Goal: Task Accomplishment & Management: Manage account settings

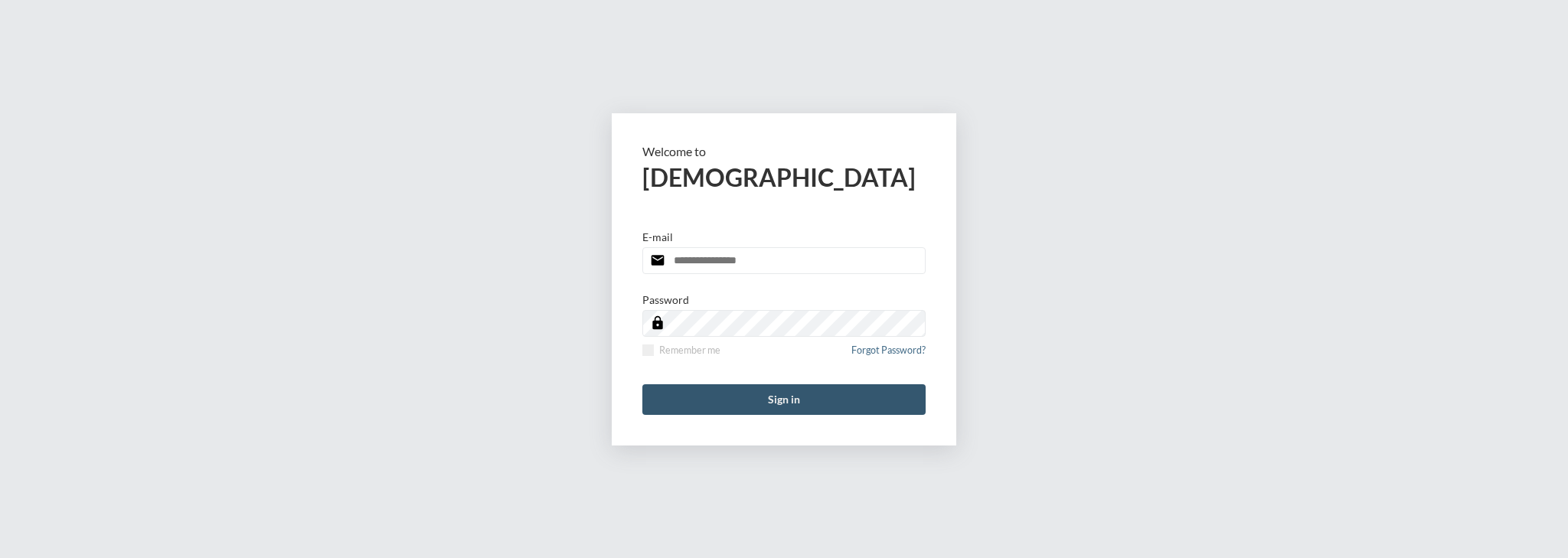
type input "**********"
click at [775, 403] on button "Sign in" at bounding box center [784, 400] width 283 height 31
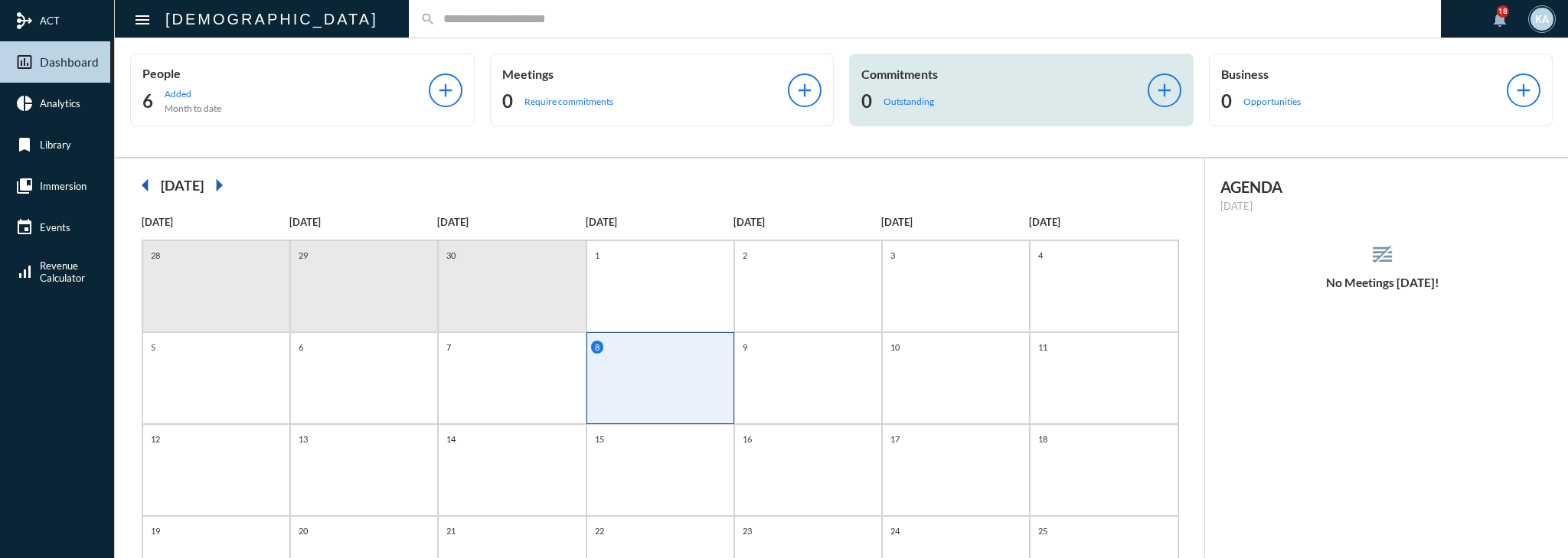
click at [881, 116] on div "Commitments 0 Outstanding add" at bounding box center [1021, 90] width 345 height 73
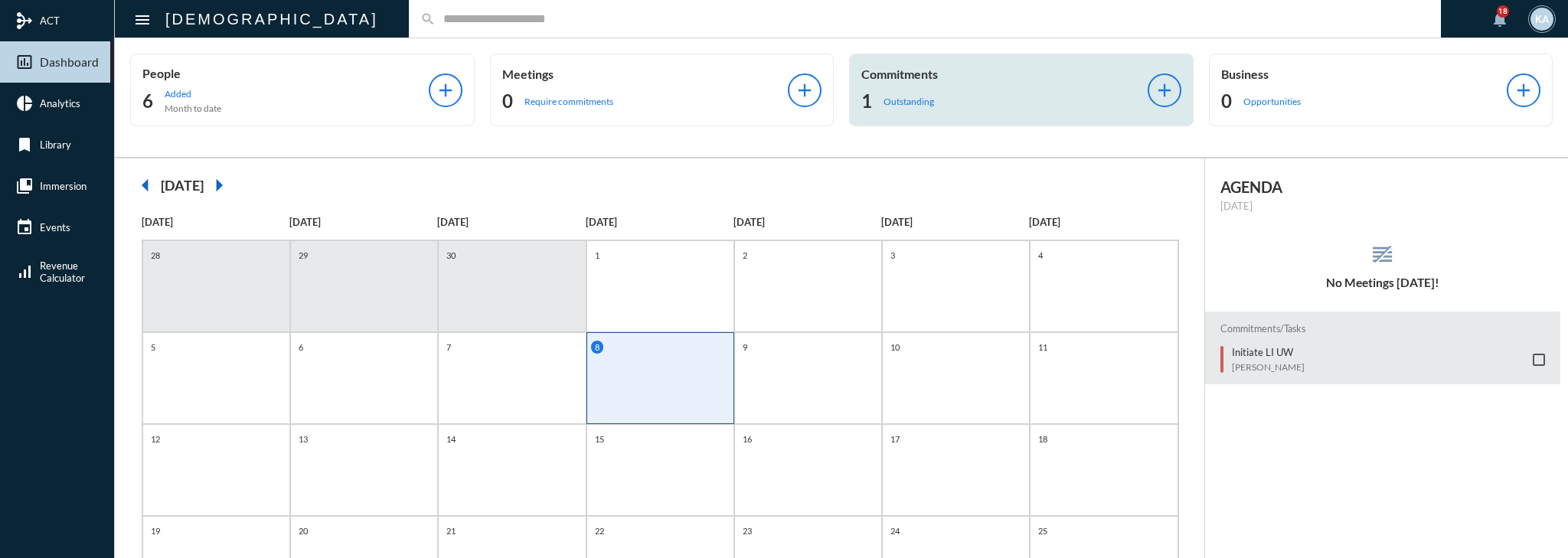
click at [986, 92] on div "1 Outstanding" at bounding box center [1004, 101] width 286 height 24
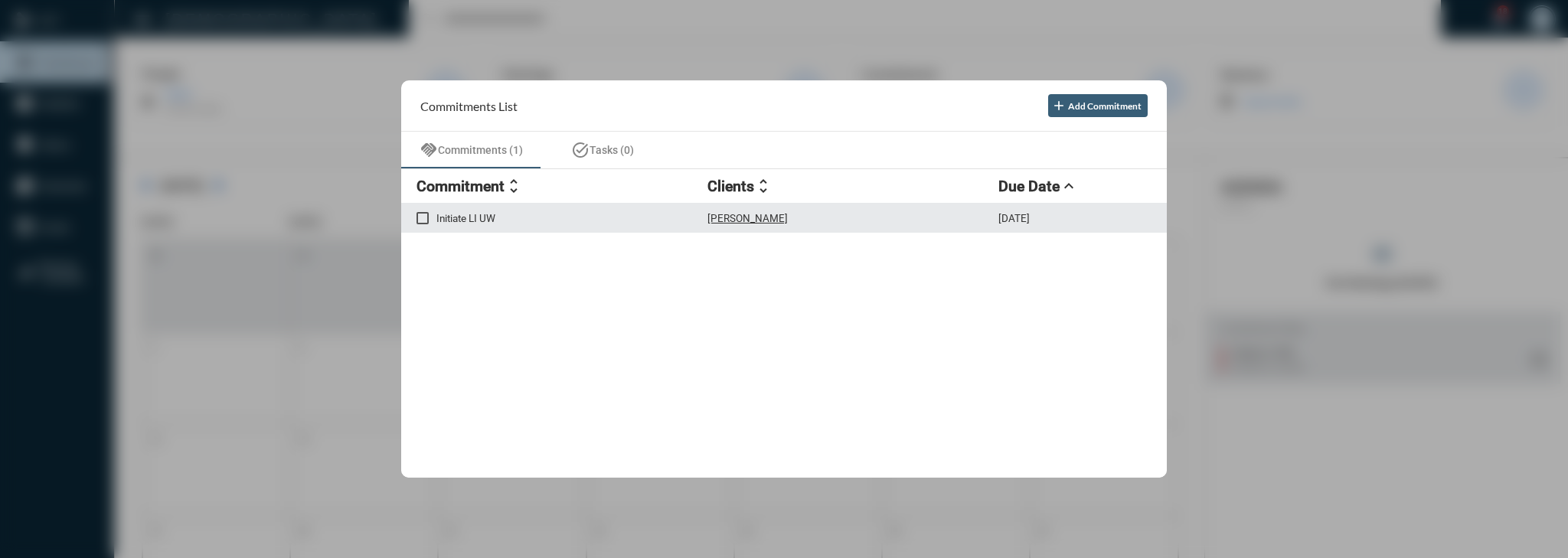
click at [608, 212] on p "Initiate LI UW" at bounding box center [572, 217] width 271 height 12
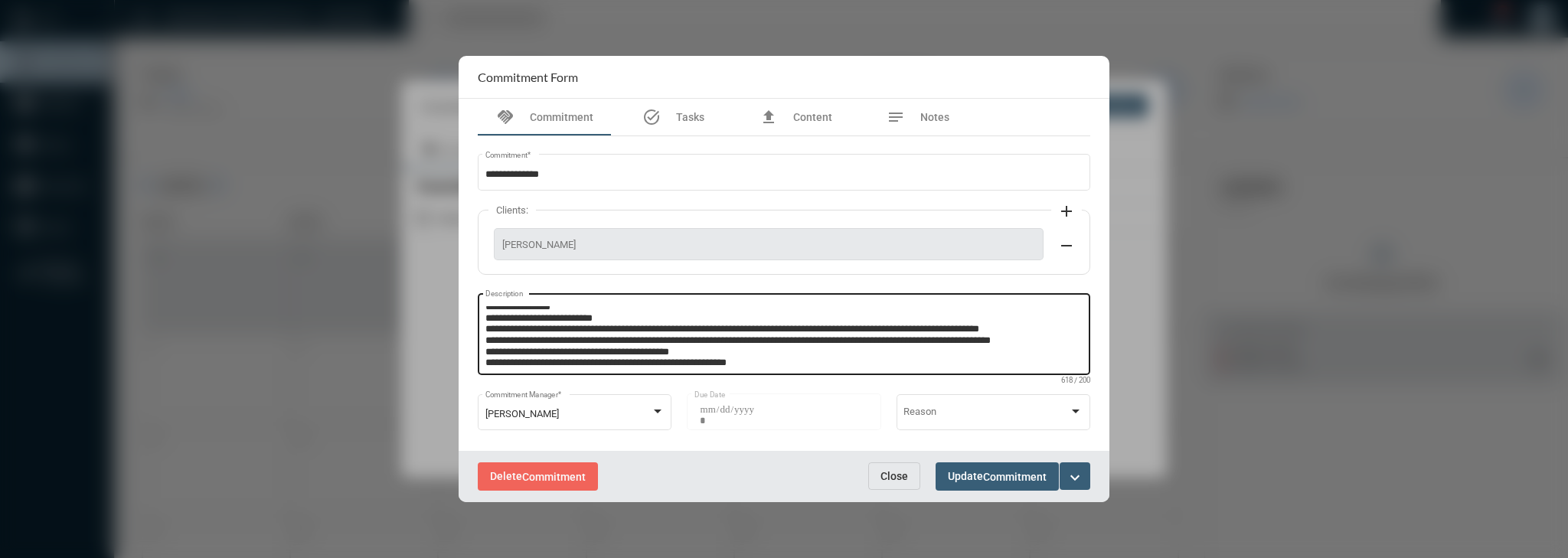
scroll to position [76, 0]
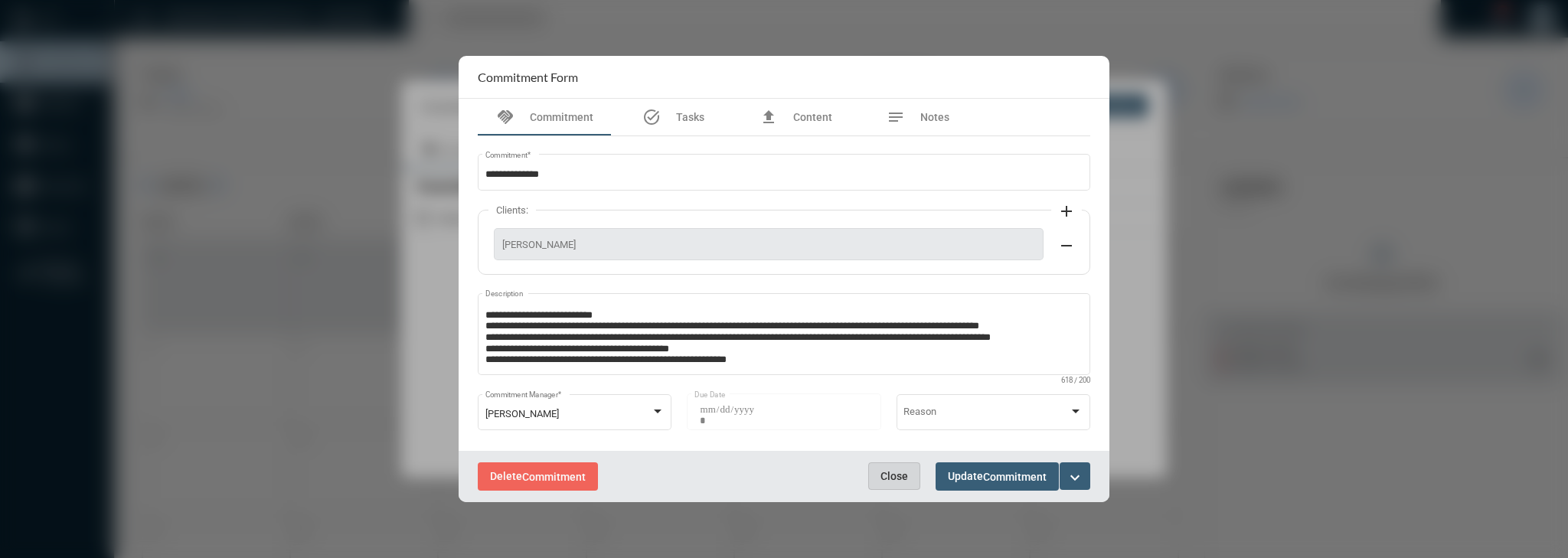
click at [899, 483] on button "Close" at bounding box center [894, 476] width 52 height 28
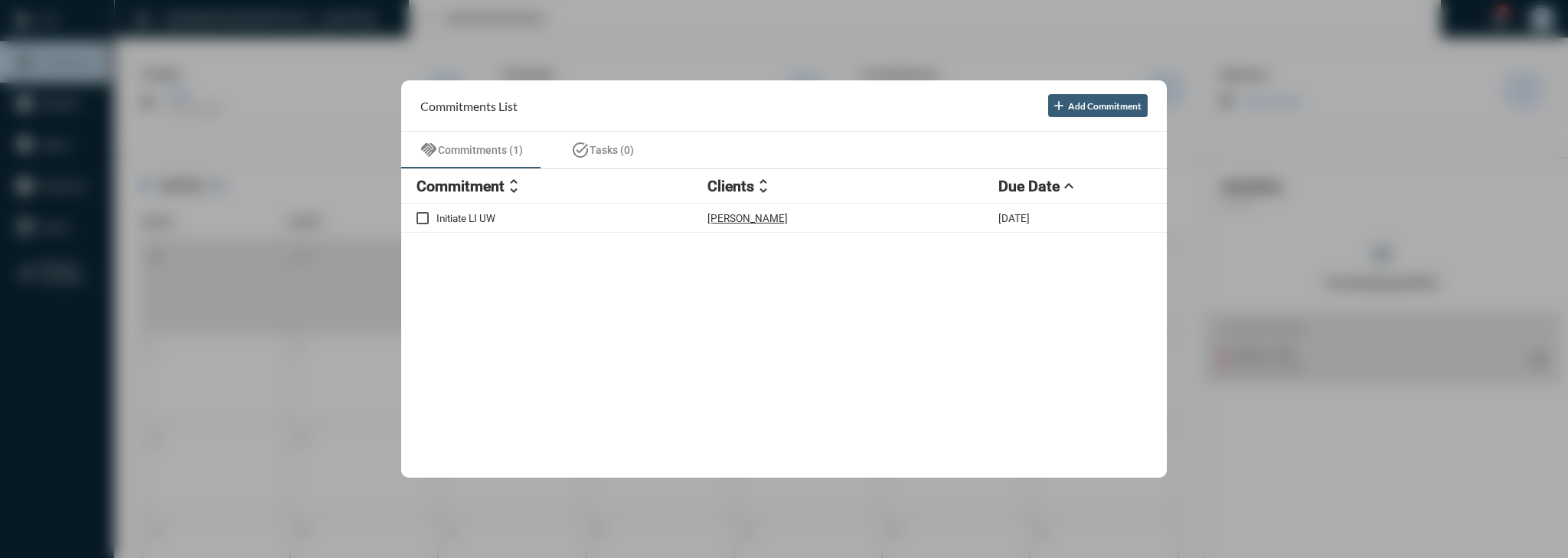
click at [248, 277] on div at bounding box center [784, 279] width 1568 height 558
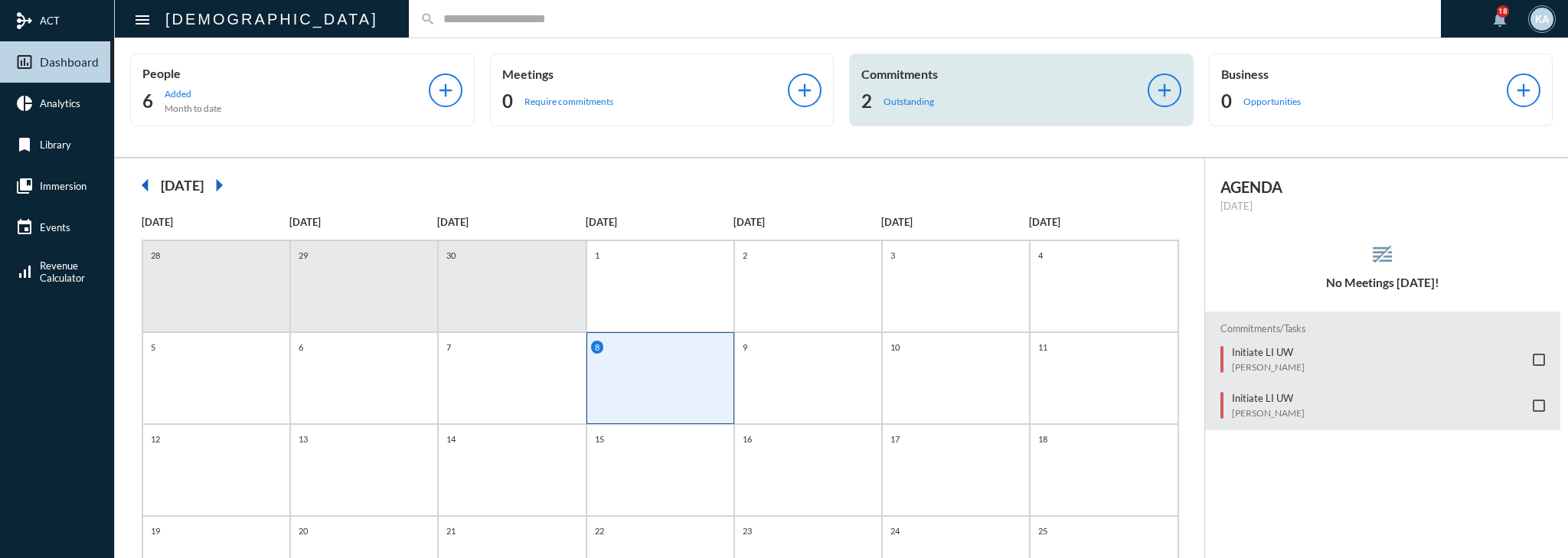
click at [1021, 100] on div "2 Outstanding" at bounding box center [1004, 101] width 286 height 24
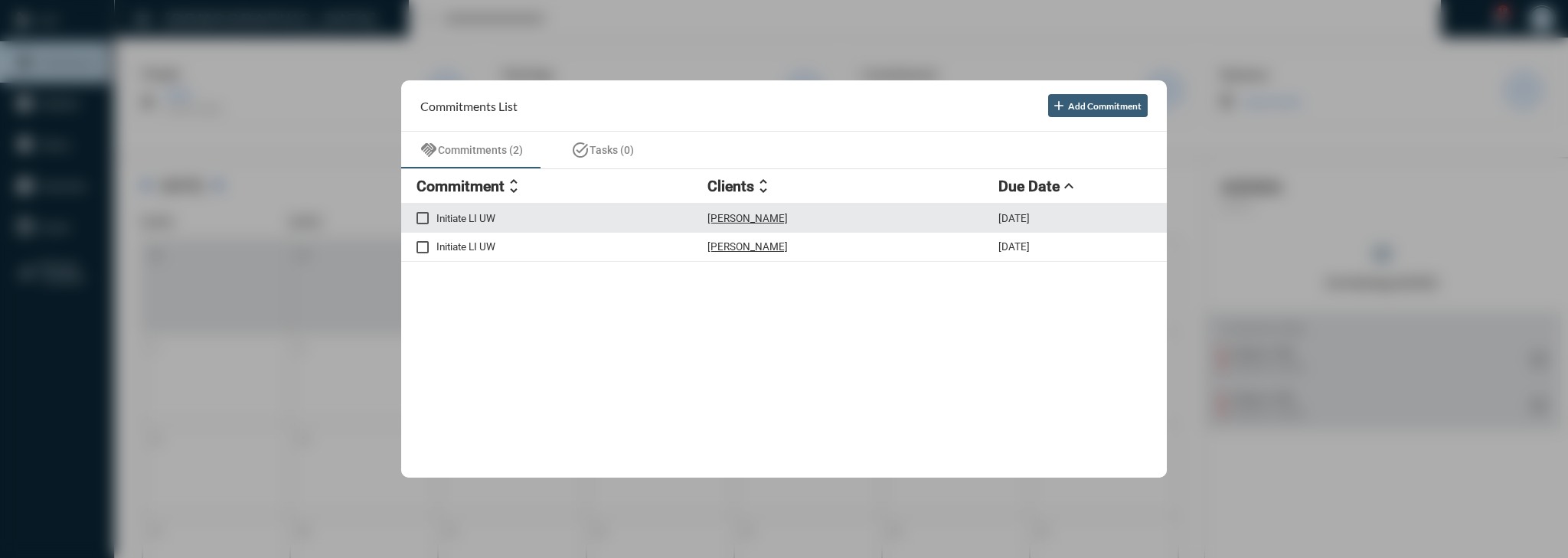
click at [841, 226] on div "Initiate LI UW Miles Cuerdon 10/8/25" at bounding box center [784, 218] width 766 height 29
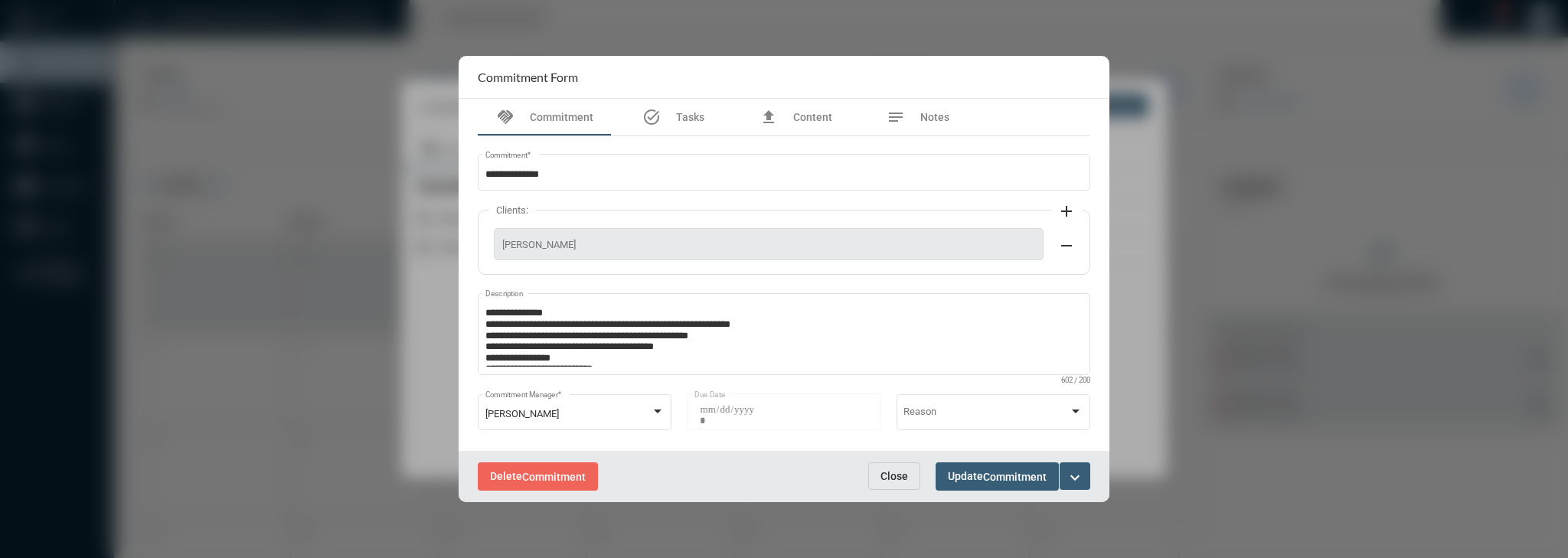
click at [1274, 230] on div at bounding box center [784, 279] width 1568 height 558
click at [885, 479] on span "Close" at bounding box center [895, 476] width 28 height 12
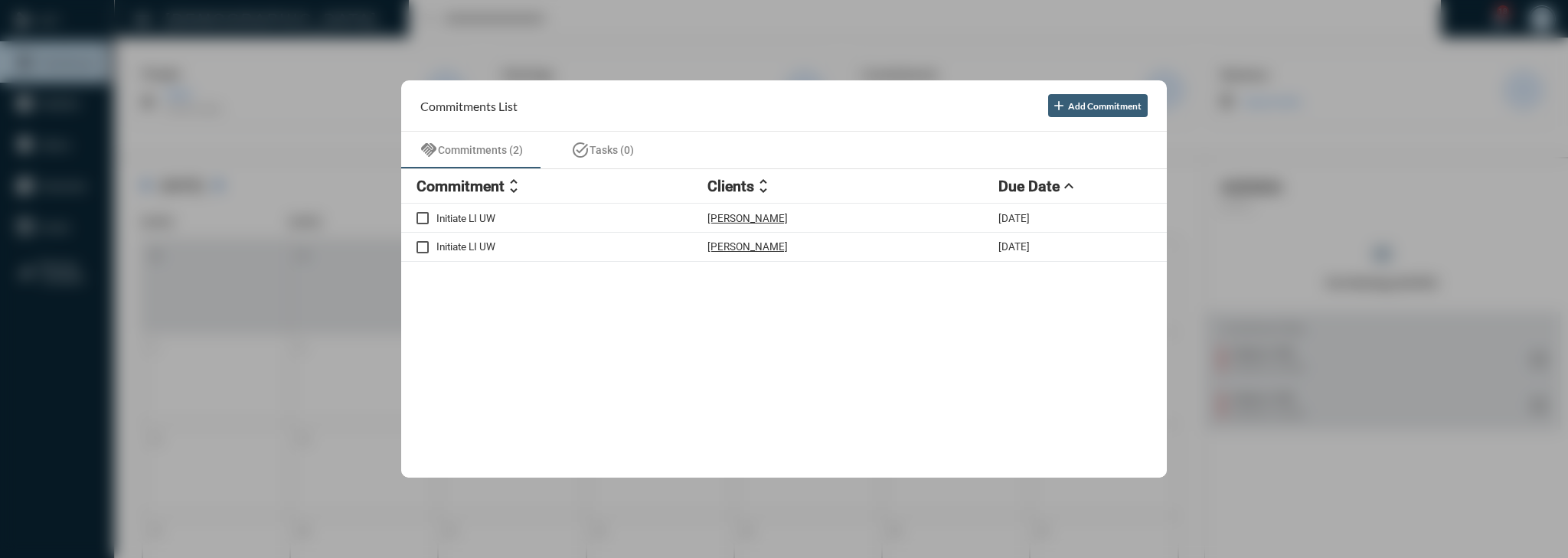
click at [1279, 398] on div at bounding box center [784, 279] width 1568 height 558
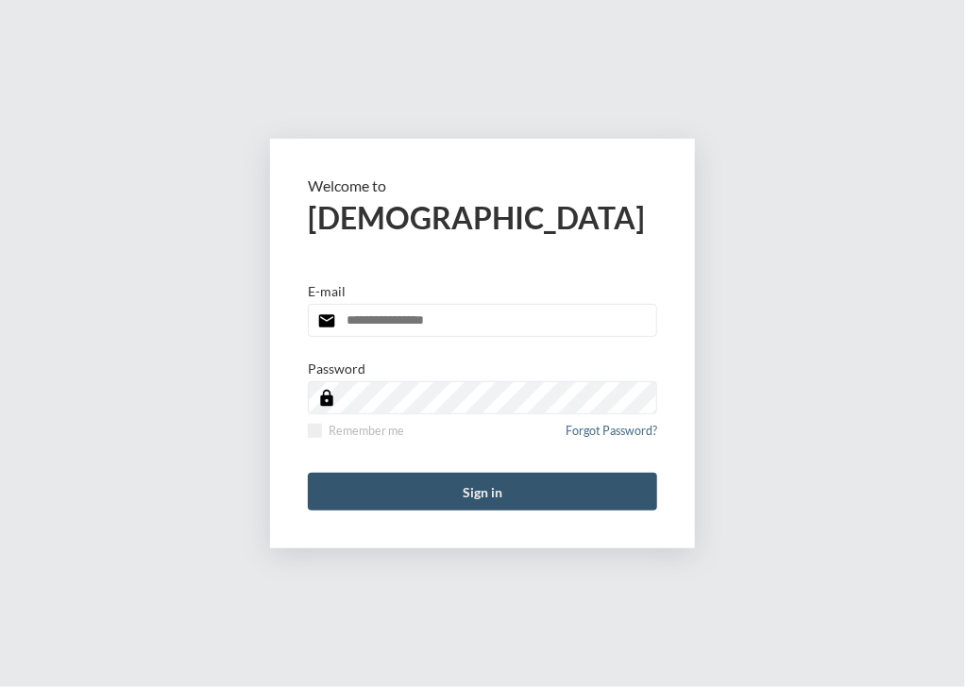
type input "**********"
click at [475, 489] on button "Sign in" at bounding box center [482, 492] width 349 height 38
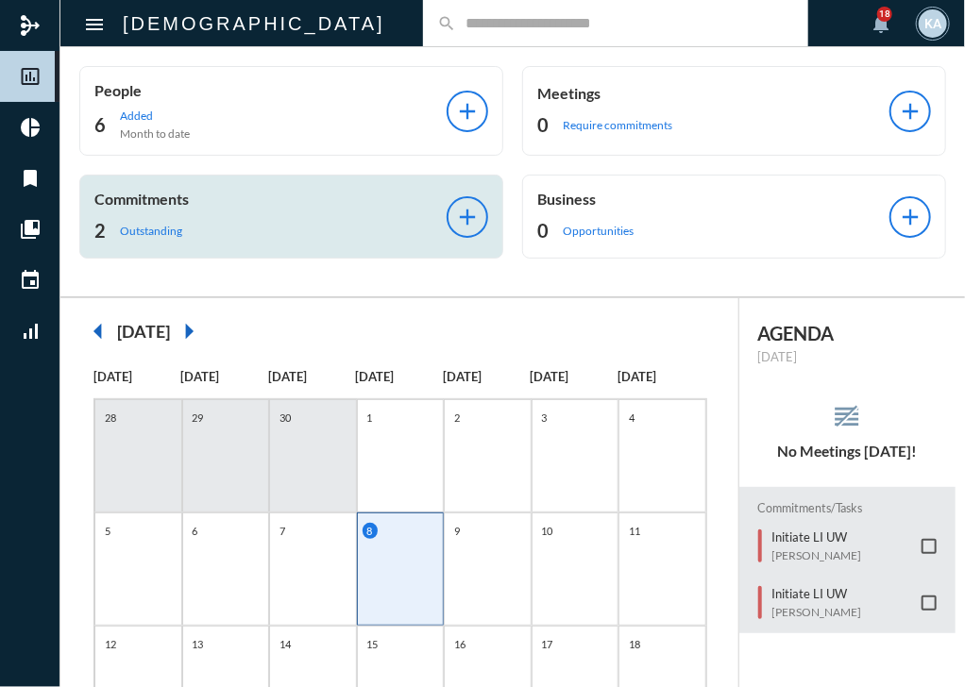
click at [179, 229] on p "Outstanding" at bounding box center [151, 231] width 62 height 14
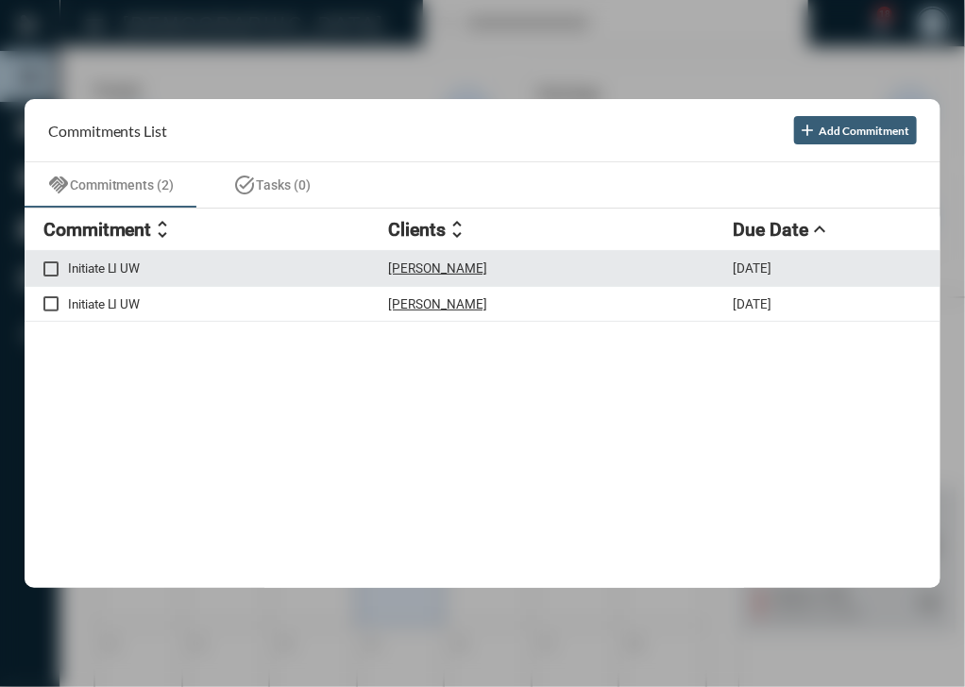
click at [302, 279] on div "Initiate LI UW Miles Cuerdon 10/8/25" at bounding box center [483, 269] width 917 height 36
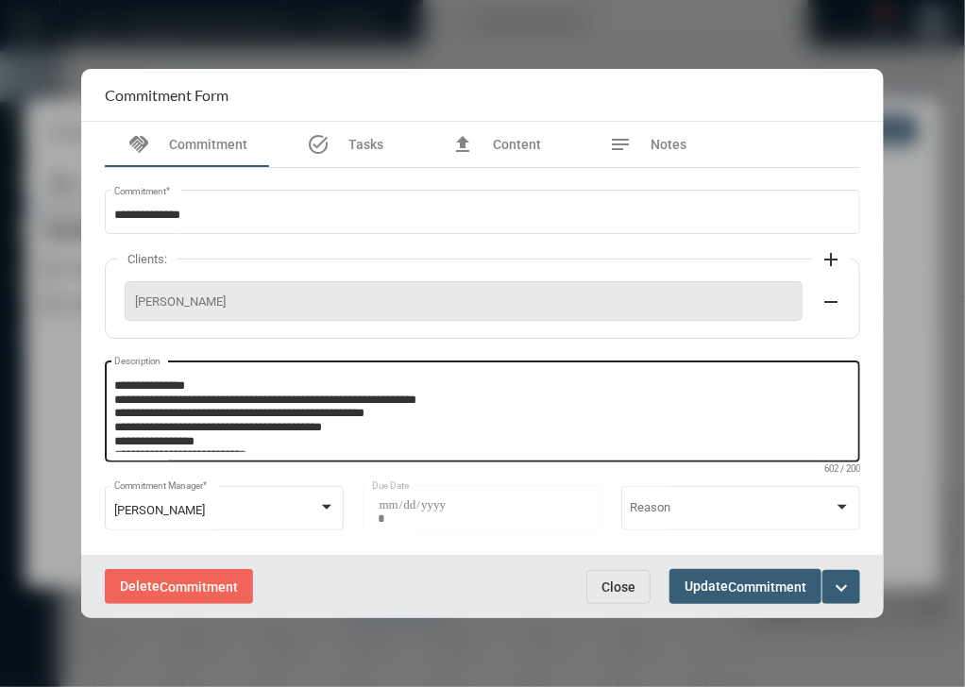
scroll to position [67, 0]
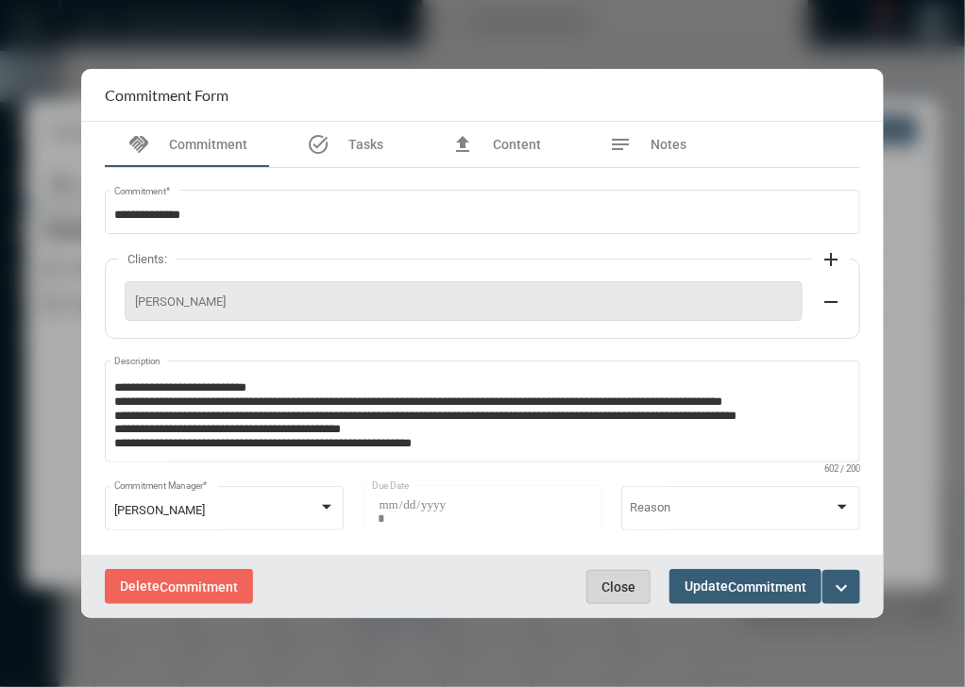
click at [610, 585] on span "Close" at bounding box center [618, 587] width 34 height 15
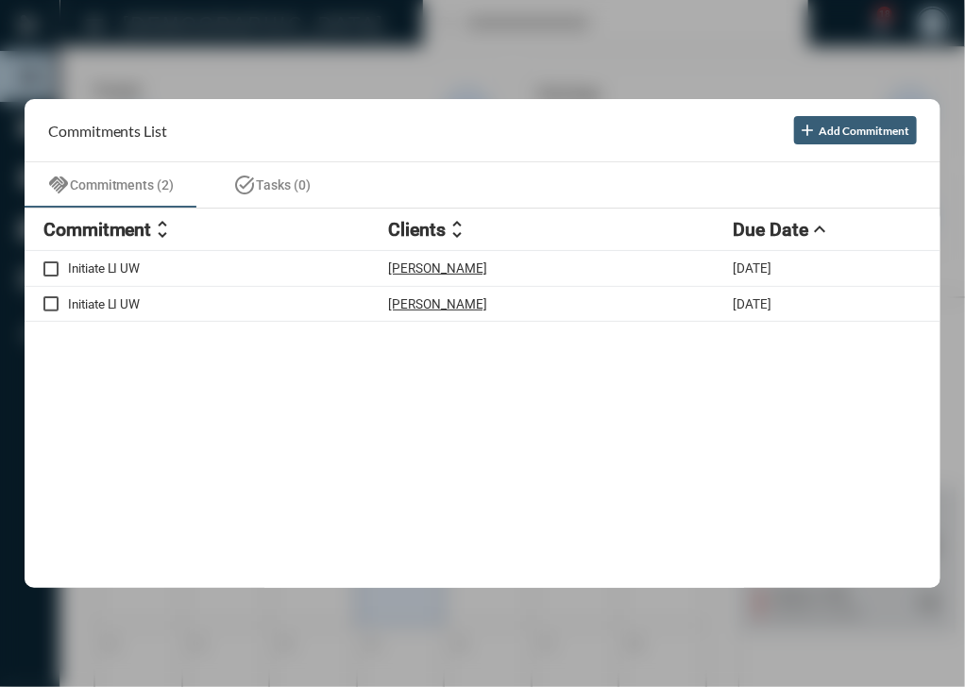
click at [719, 559] on div "Initiate LI UW Miles Cuerdon 10/8/25 Initiate LI UW Sophie Cuerdon 10/8/25" at bounding box center [483, 419] width 917 height 337
click at [724, 597] on div at bounding box center [482, 343] width 965 height 687
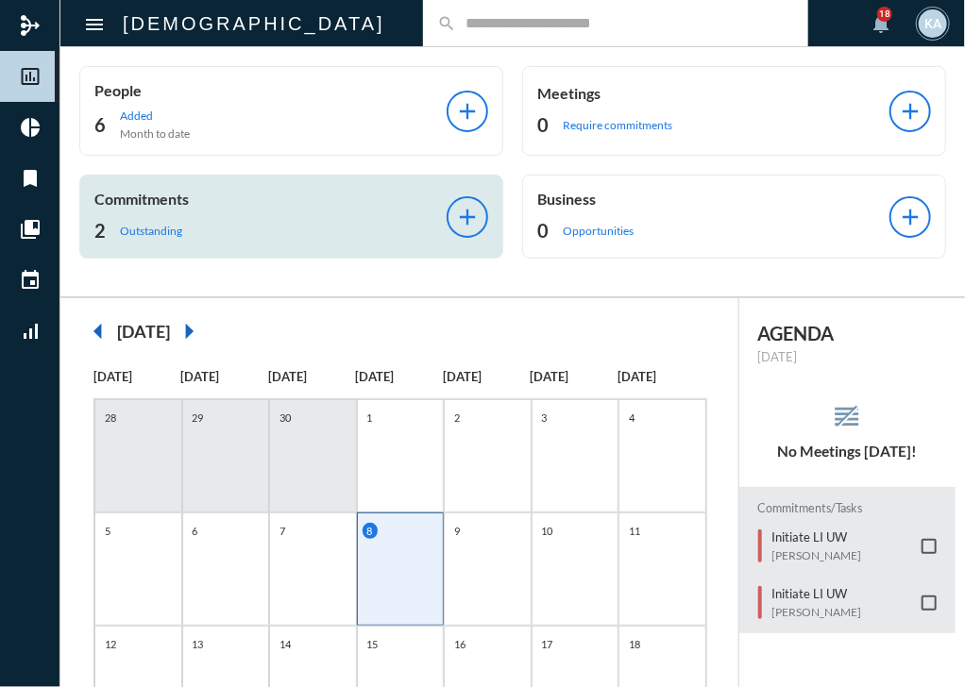
click at [360, 245] on div "Commitments 2 Outstanding add" at bounding box center [291, 217] width 424 height 84
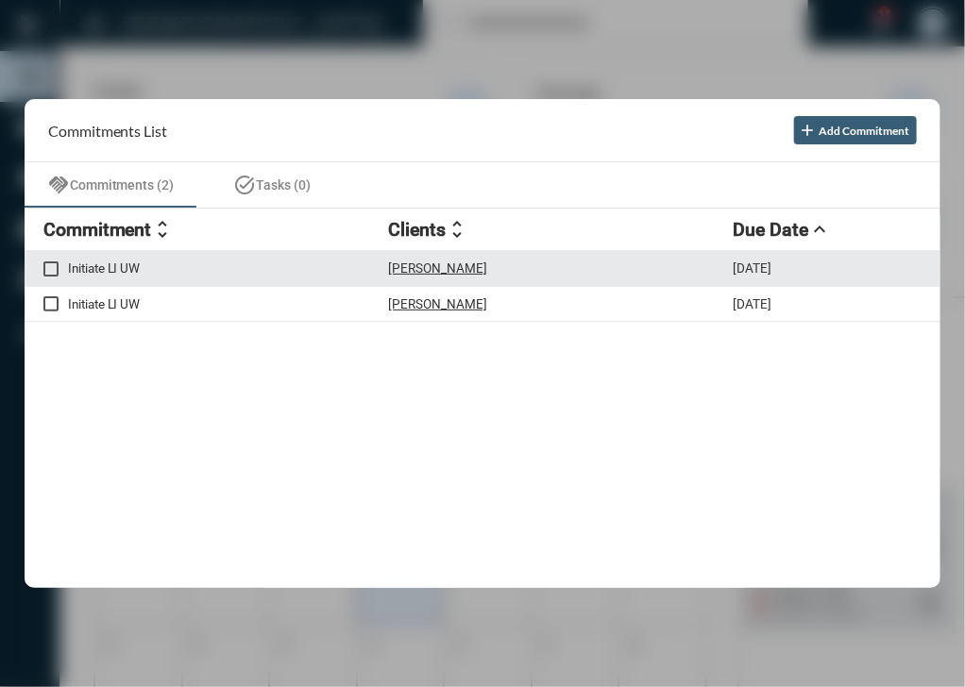
click at [549, 262] on div "Miles Cuerdon" at bounding box center [560, 269] width 345 height 16
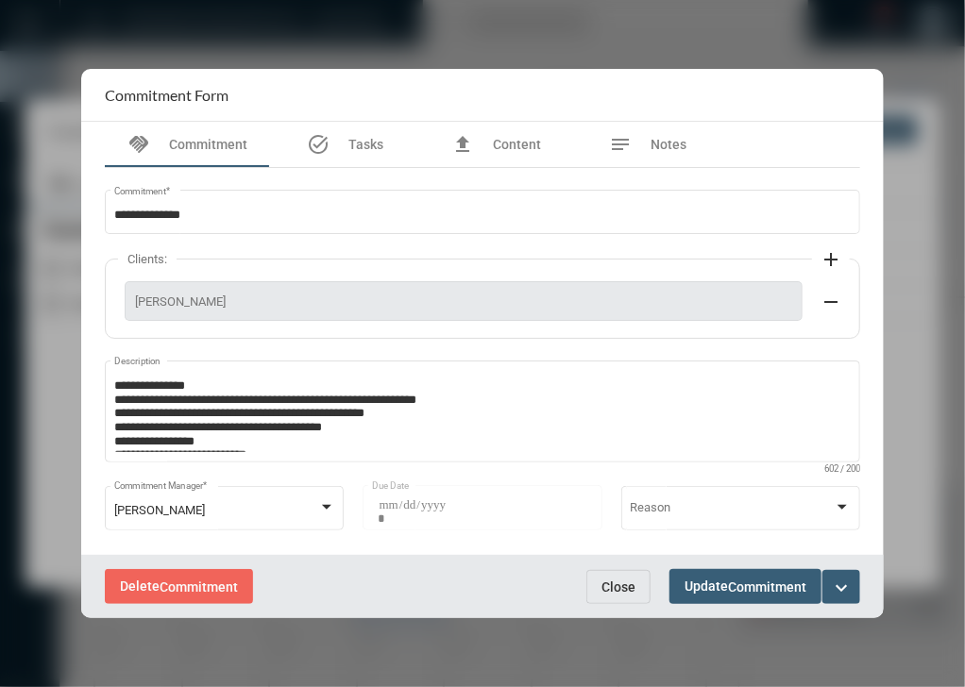
click at [846, 583] on mat-icon "expand_more" at bounding box center [841, 588] width 23 height 23
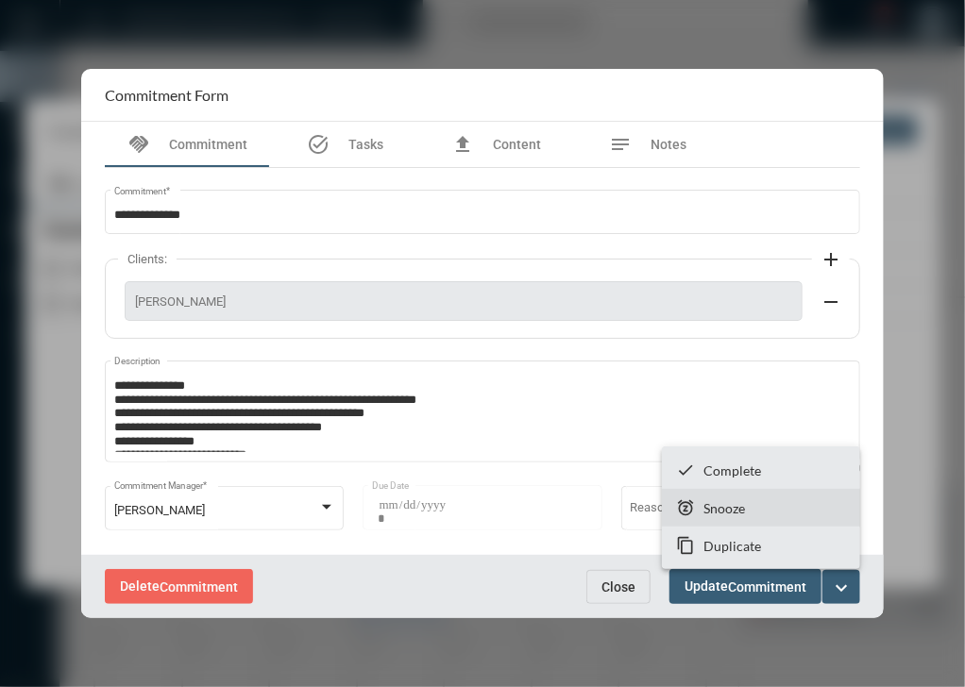
click at [814, 523] on section "snooze Snooze" at bounding box center [761, 508] width 198 height 38
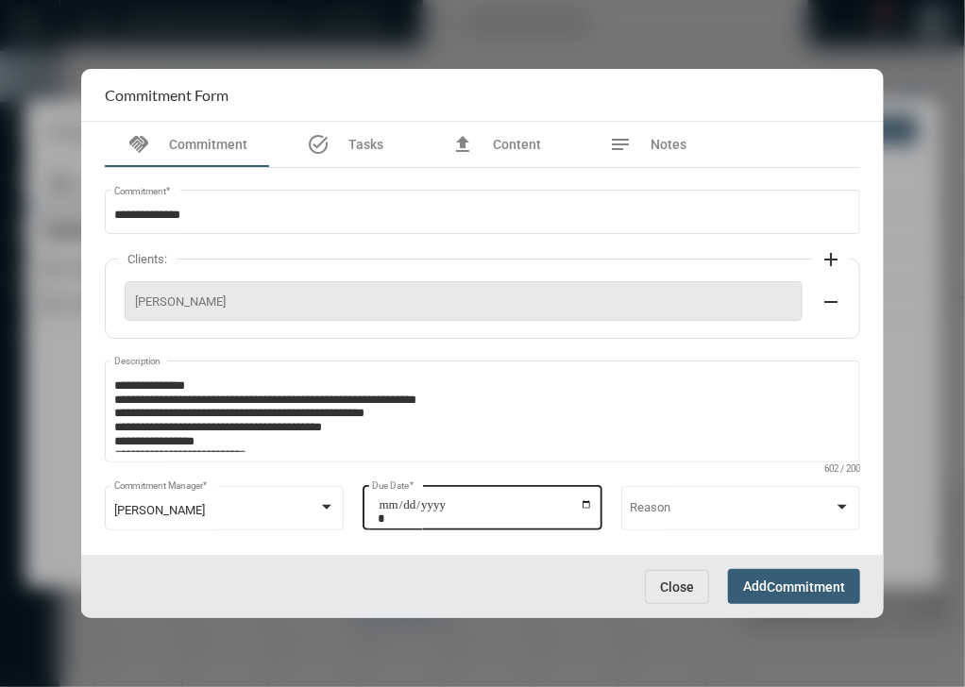
click at [586, 511] on input "**********" at bounding box center [486, 511] width 214 height 26
type input "**********"
click at [747, 575] on button "Add Commitment" at bounding box center [794, 586] width 132 height 35
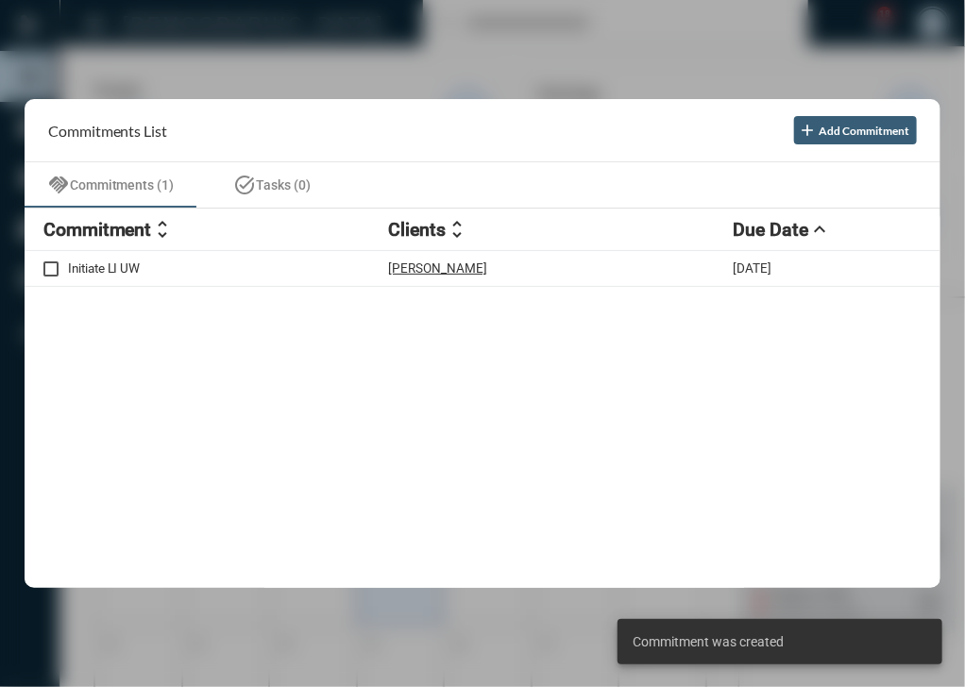
click at [585, 316] on div "Initiate LI UW Sophie Cuerdon 10/8/25" at bounding box center [483, 419] width 917 height 337
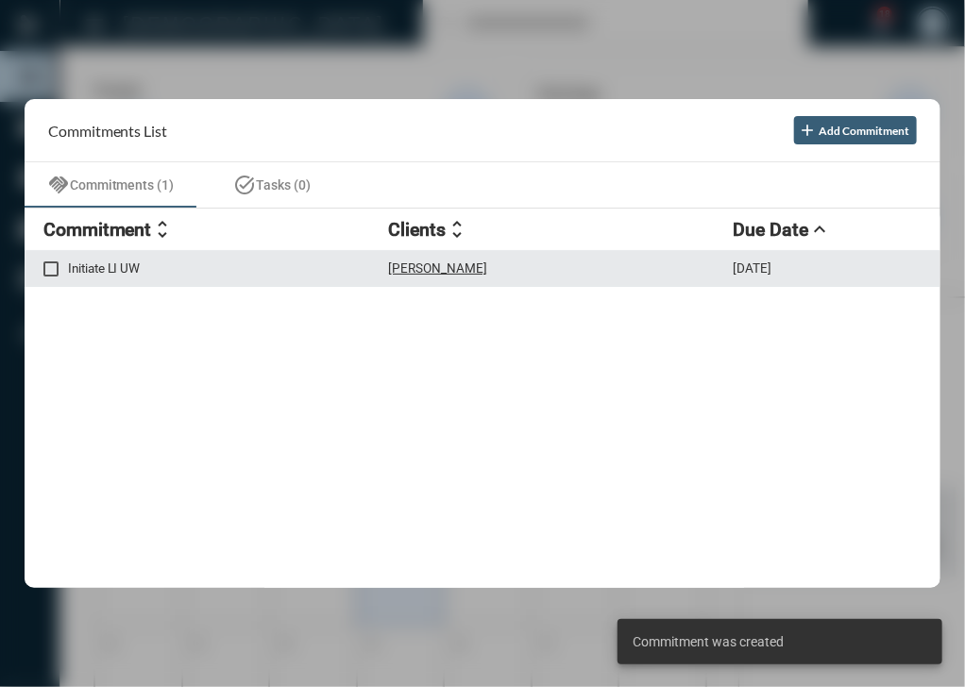
click at [588, 278] on div "Initiate LI UW Sophie Cuerdon 10/8/25" at bounding box center [483, 269] width 917 height 36
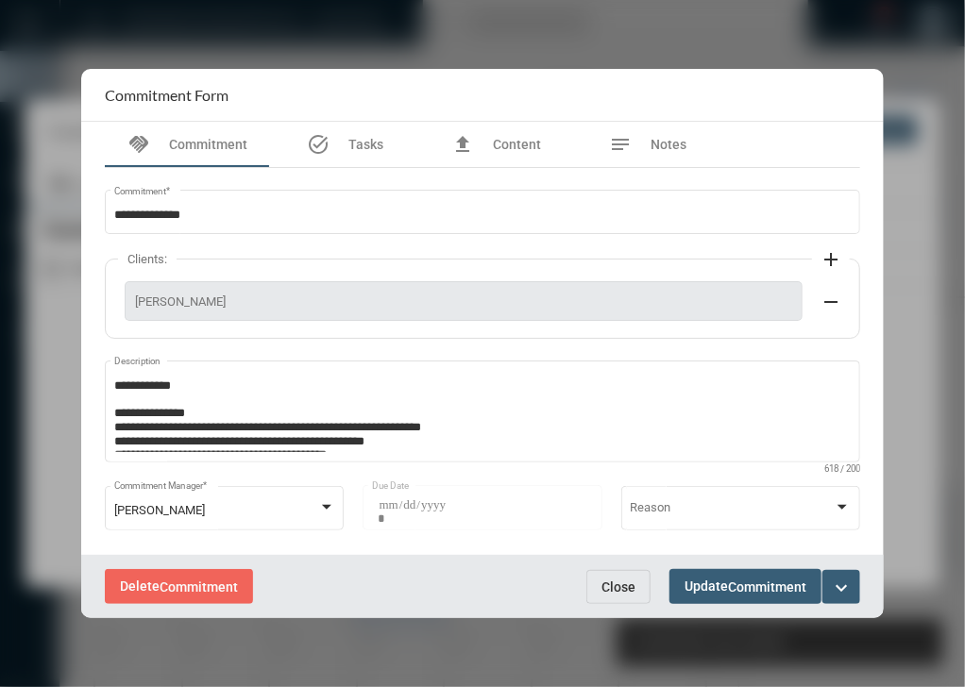
click at [855, 586] on button "expand_more" at bounding box center [841, 587] width 38 height 34
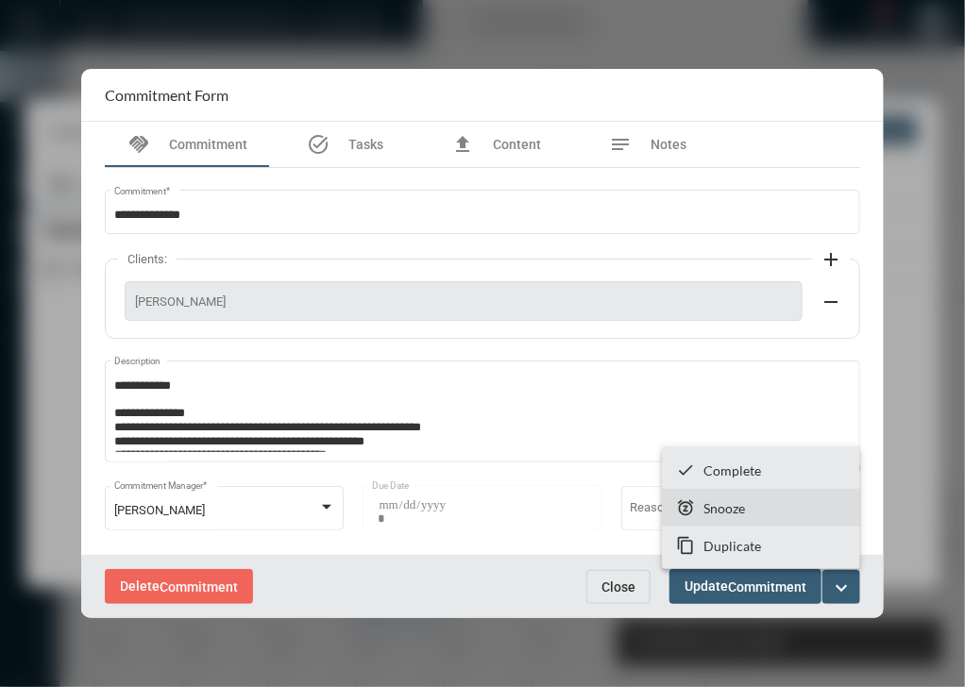
click at [782, 521] on section "snooze Snooze" at bounding box center [761, 508] width 198 height 38
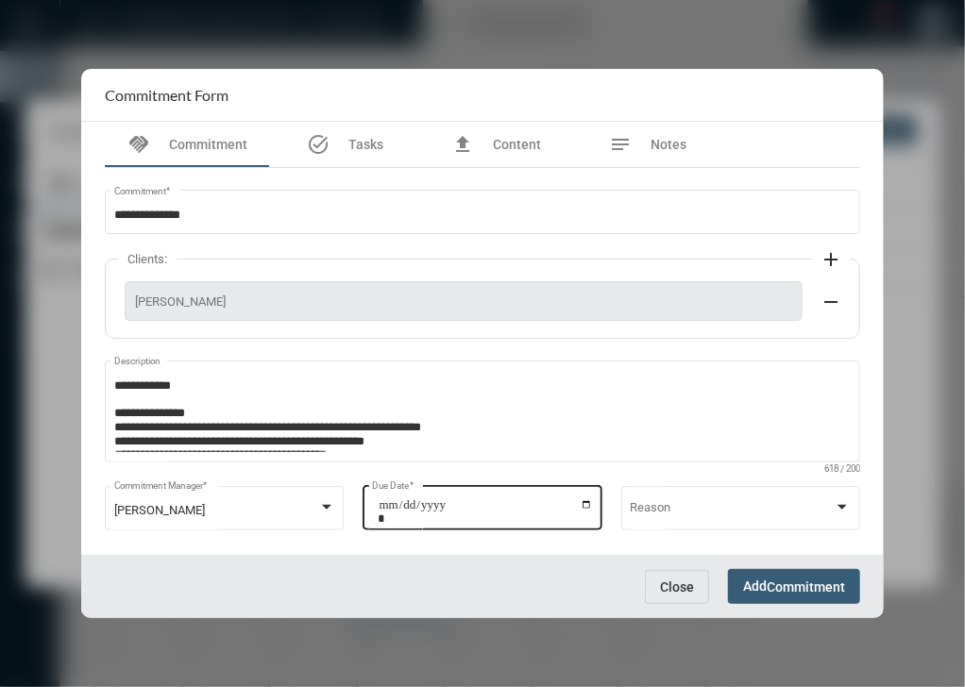
click at [585, 504] on input "**********" at bounding box center [486, 511] width 214 height 26
type input "**********"
click at [744, 574] on button "Add Commitment" at bounding box center [794, 586] width 132 height 35
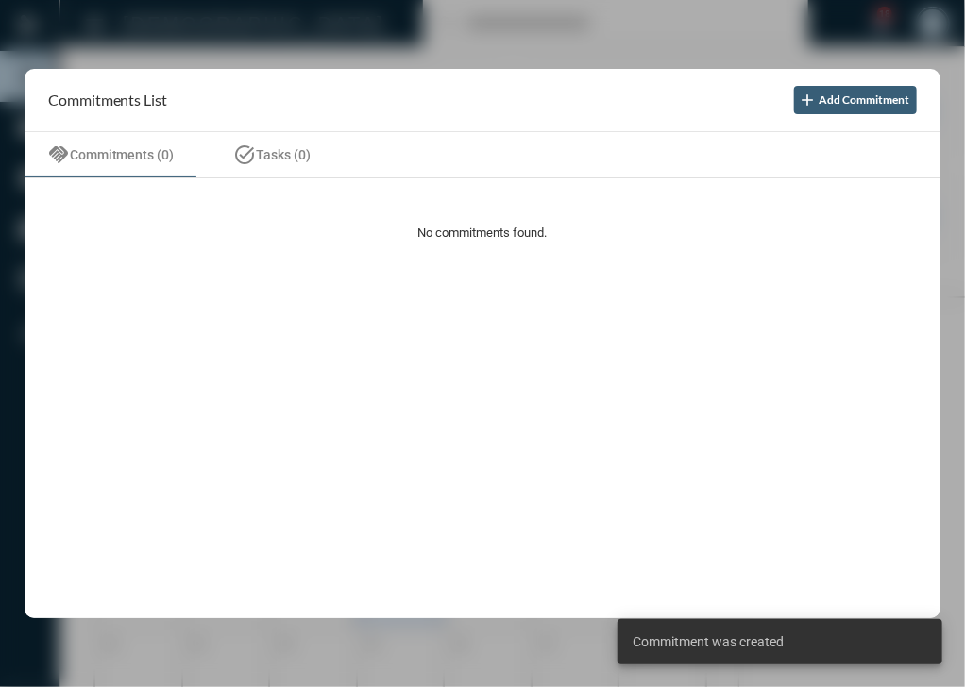
click at [817, 34] on div at bounding box center [482, 343] width 965 height 687
